Goal: Task Accomplishment & Management: Complete application form

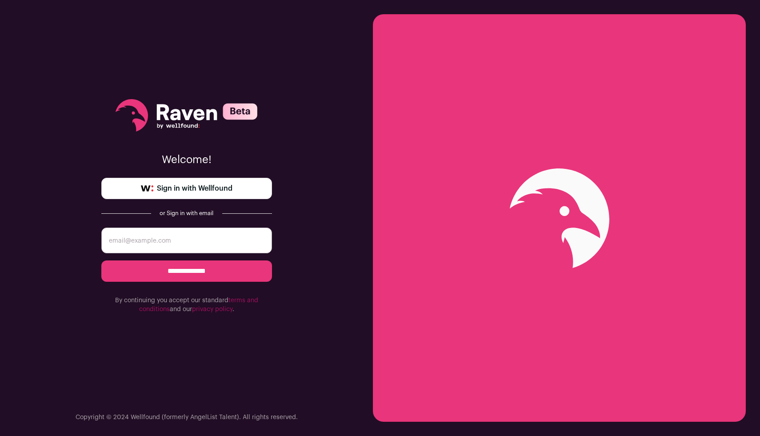
click at [218, 272] on input "**********" at bounding box center [186, 271] width 171 height 21
click at [221, 239] on input "email" at bounding box center [186, 241] width 171 height 26
type input "brentonamorris@gmail.com"
click at [208, 269] on input "**********" at bounding box center [186, 271] width 171 height 21
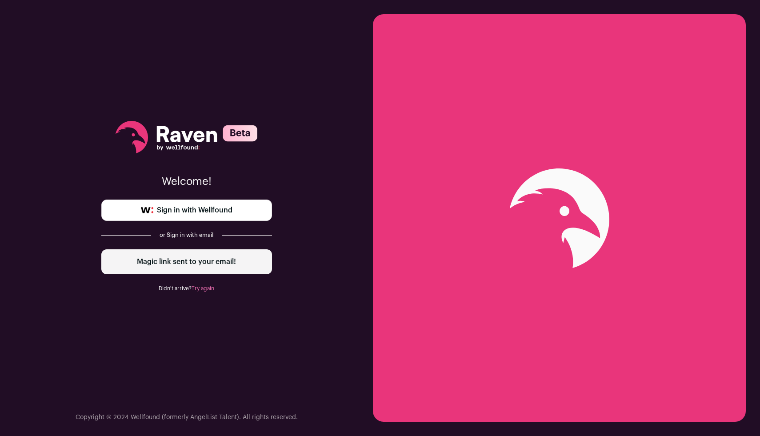
click at [50, 130] on div "Welcome! Sign in with Wellfound or Sign in with email Magic link sent to your e…" at bounding box center [186, 218] width 373 height 436
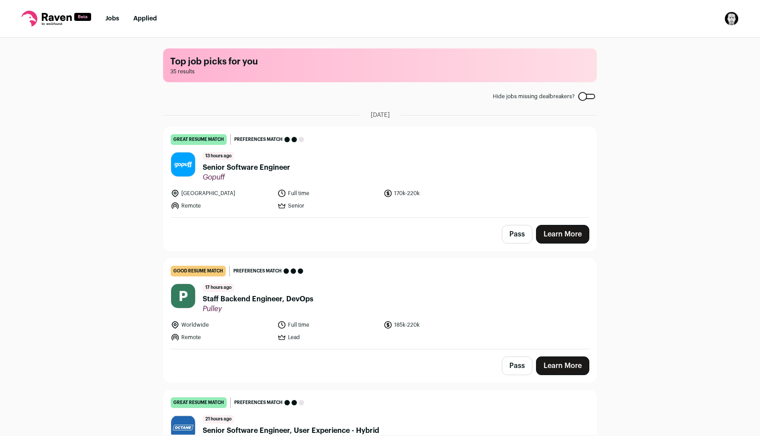
click at [250, 162] on span "Senior Software Engineer" at bounding box center [247, 167] width 88 height 11
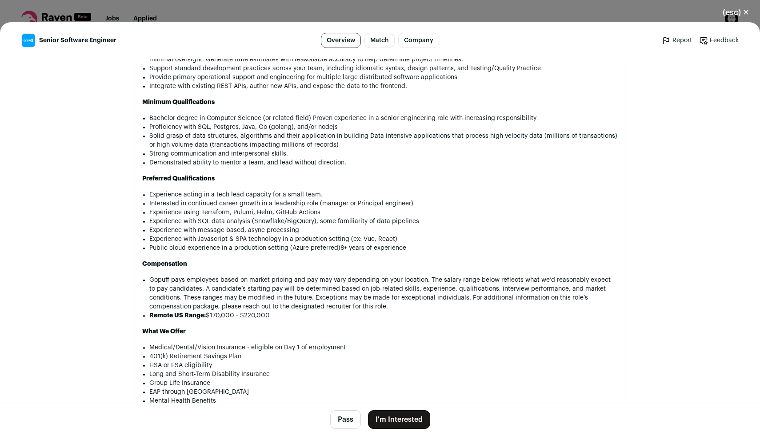
scroll to position [631, 0]
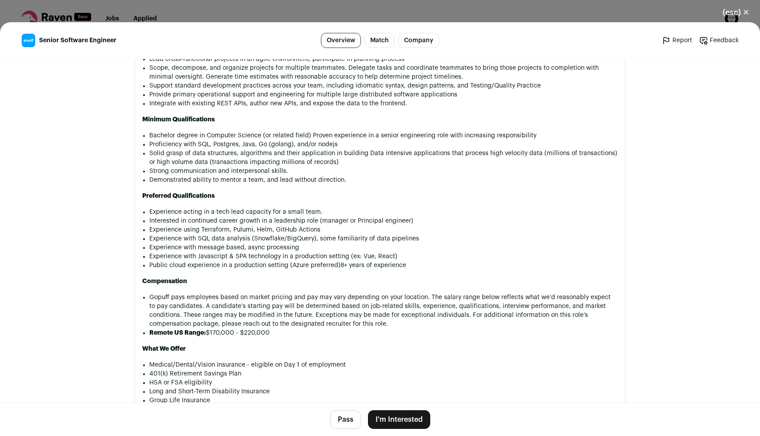
click at [403, 418] on button "I'm Interested" at bounding box center [399, 419] width 62 height 19
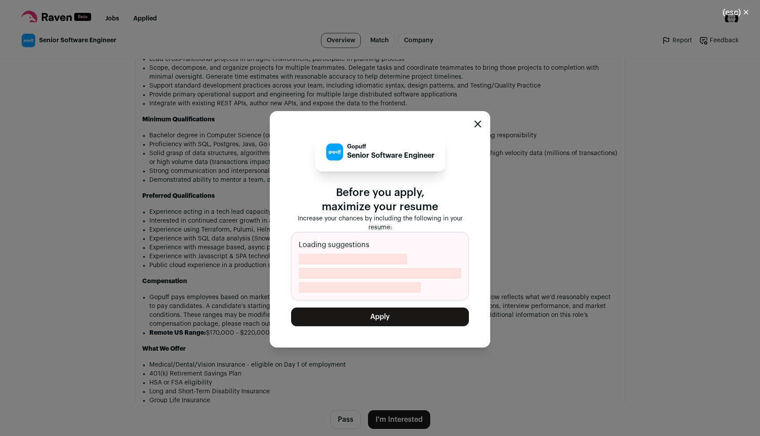
click at [390, 316] on button "Apply" at bounding box center [380, 317] width 178 height 19
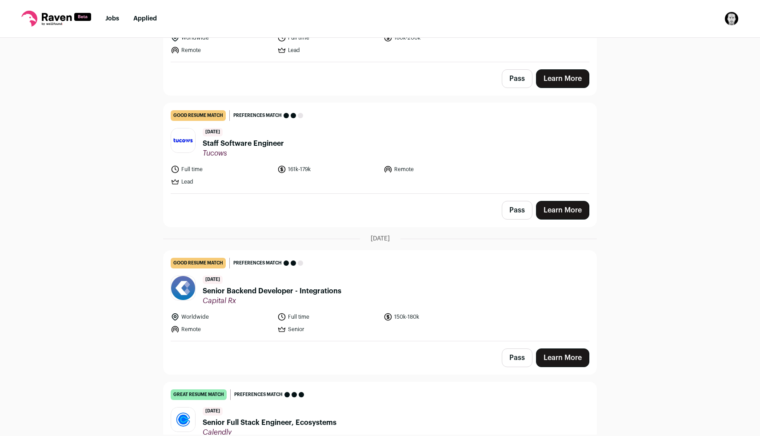
scroll to position [394, 0]
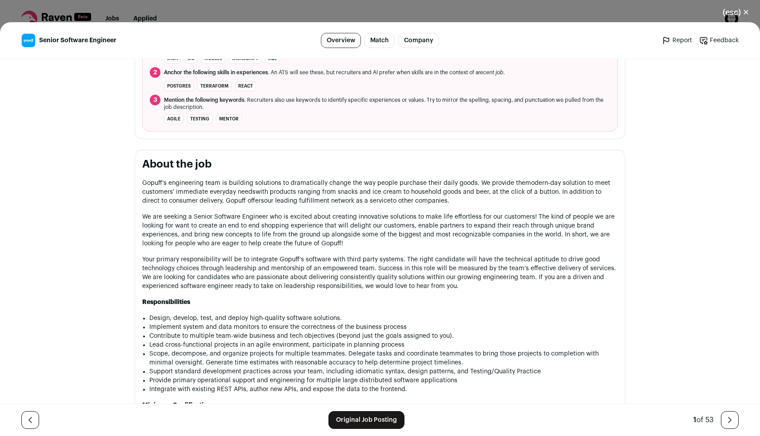
scroll to position [553, 0]
